Goal: Information Seeking & Learning: Learn about a topic

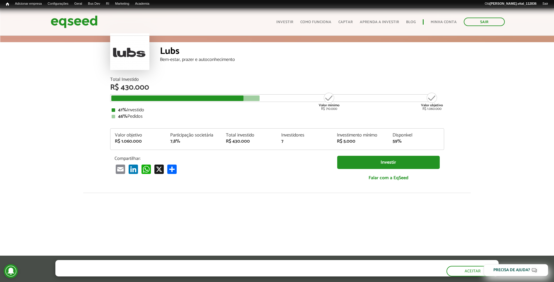
scroll to position [28, 0]
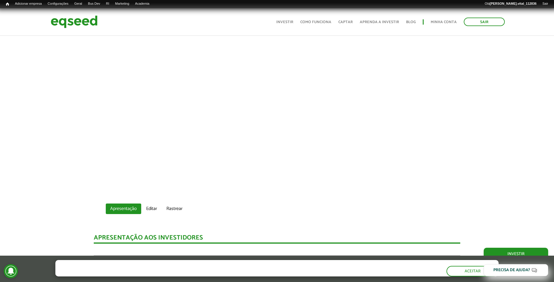
scroll to position [240, 0]
